Goal: Navigation & Orientation: Find specific page/section

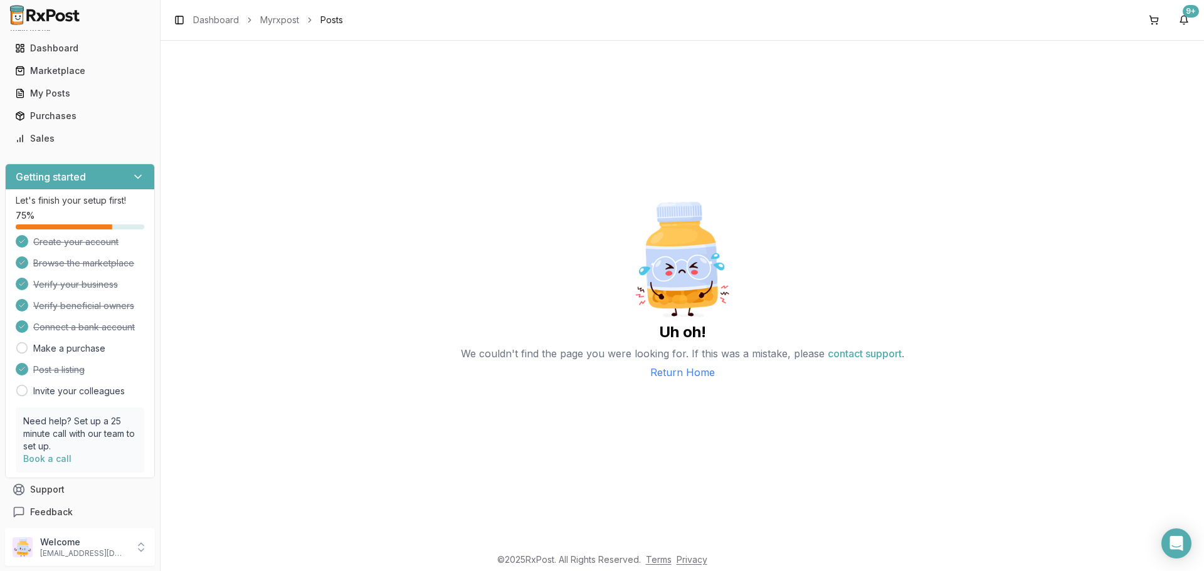
scroll to position [22, 0]
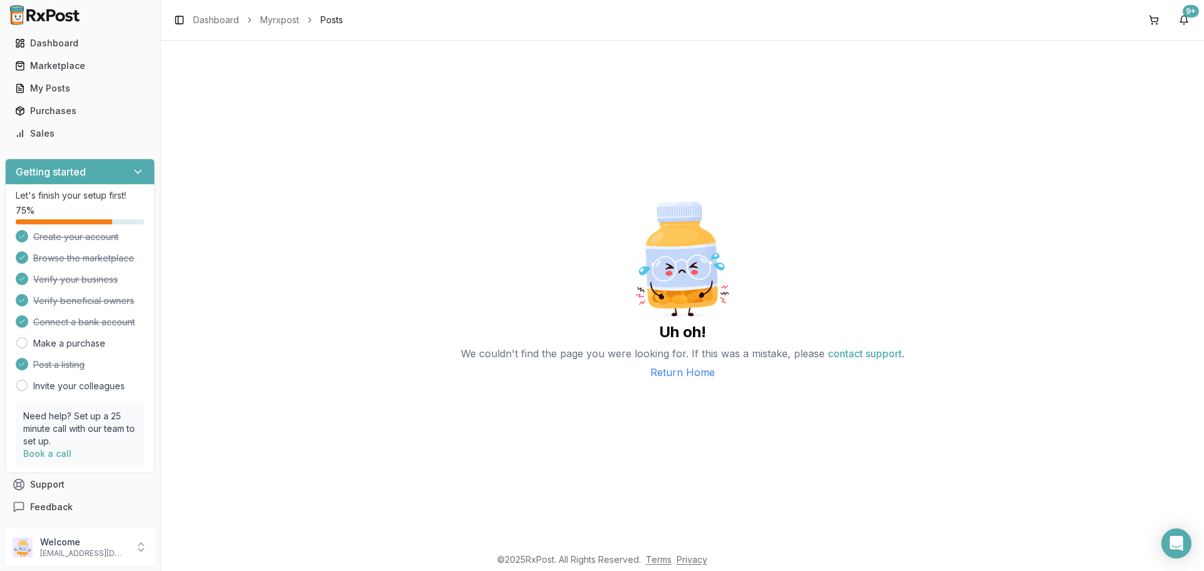
click at [672, 373] on link "Return Home" at bounding box center [682, 372] width 65 height 15
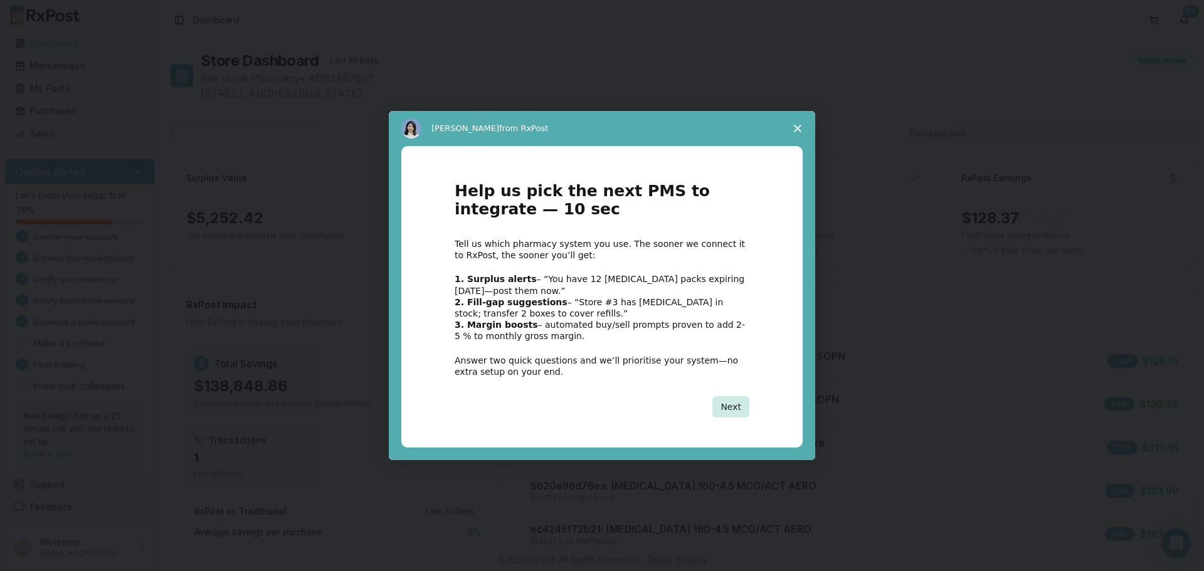
click at [727, 406] on button "Next" at bounding box center [731, 406] width 37 height 21
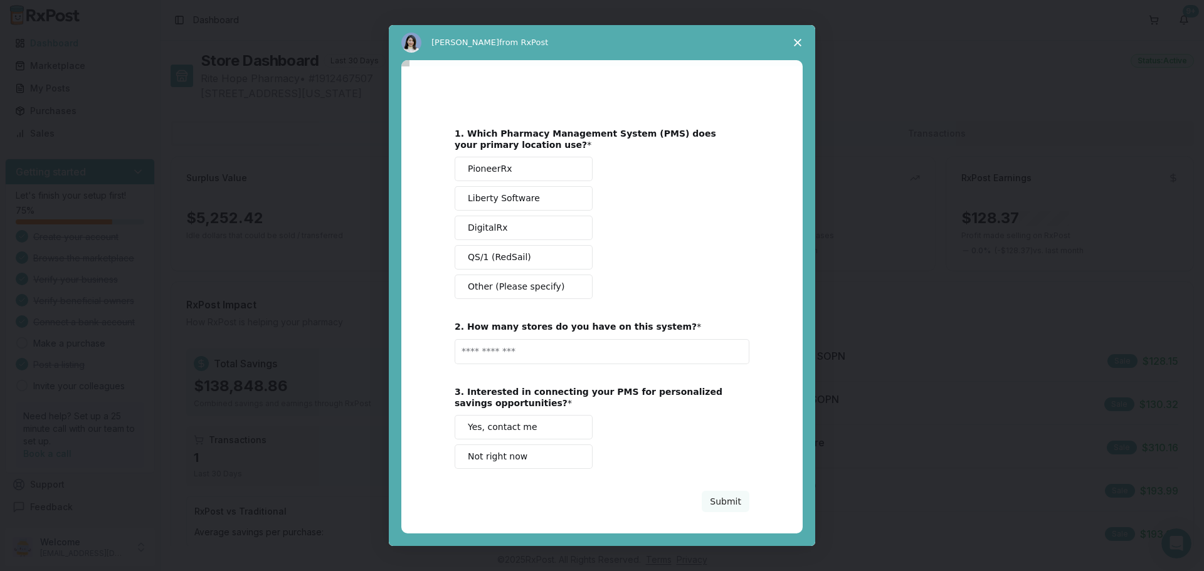
click at [797, 41] on polygon "Close survey" at bounding box center [798, 43] width 8 height 8
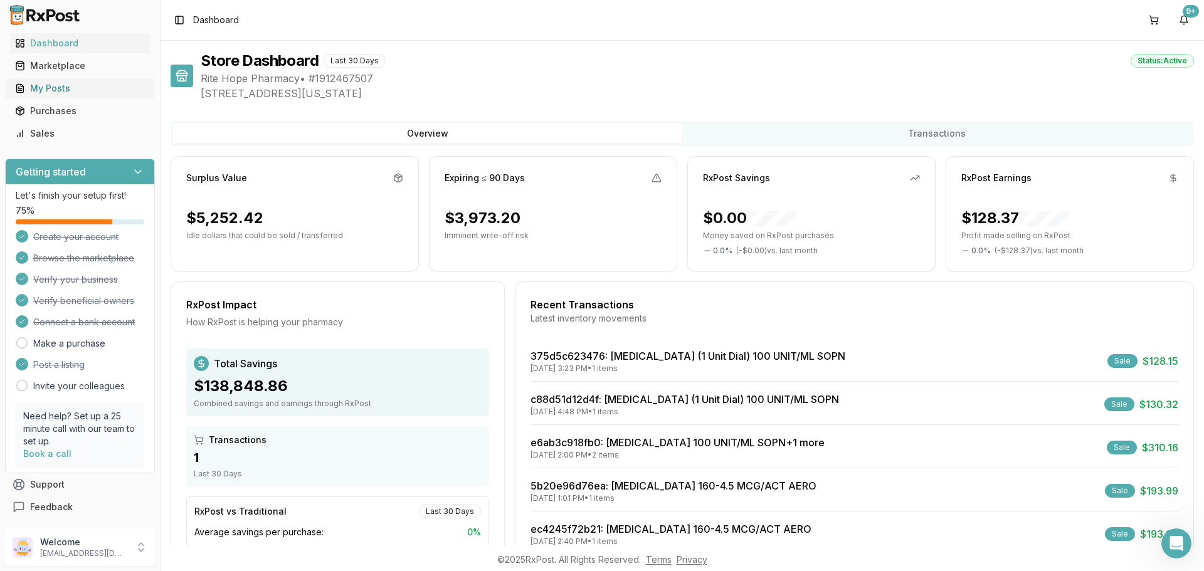
click at [64, 88] on div "My Posts" at bounding box center [80, 88] width 130 height 13
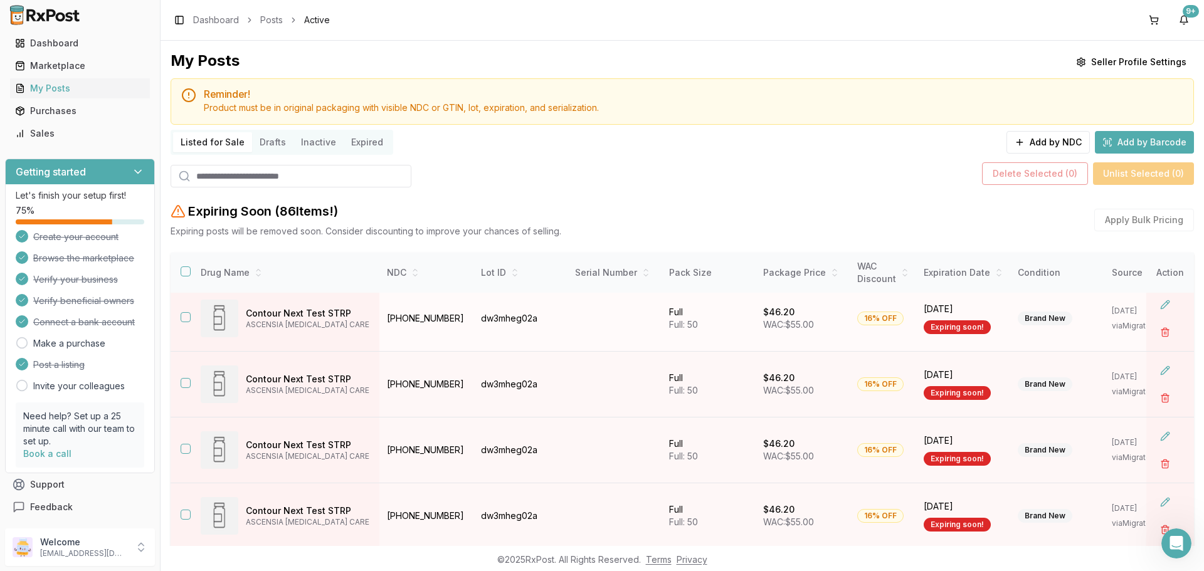
scroll to position [207, 0]
